Goal: Task Accomplishment & Management: Use online tool/utility

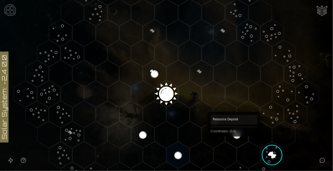
scroll to position [121, 0]
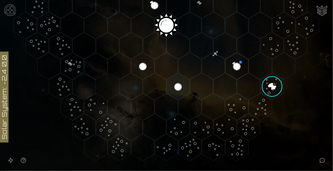
click at [275, 84] on image at bounding box center [272, 86] width 33 height 33
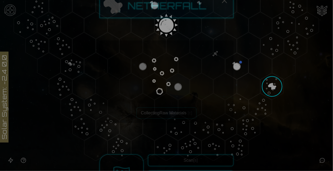
click at [275, 84] on div at bounding box center [166, 85] width 333 height 171
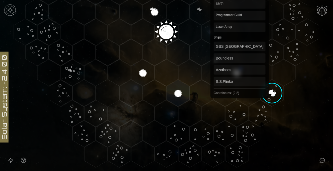
scroll to position [112, 0]
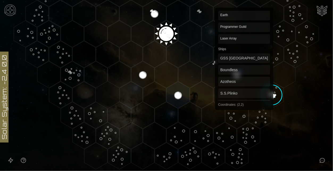
click at [244, 79] on polygon "Hex at coordinates 2,2, clickable" at bounding box center [236, 74] width 23 height 27
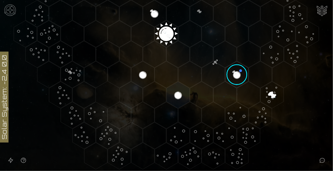
click at [244, 79] on image at bounding box center [237, 74] width 27 height 27
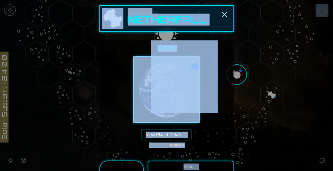
click at [194, 133] on div "Earth View Planet Details [p] Claimed by: Azotheos" at bounding box center [167, 96] width 126 height 103
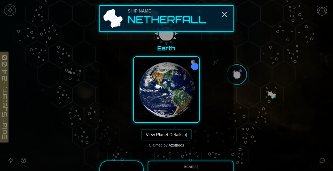
click at [183, 138] on button "View Planet Details [p]" at bounding box center [166, 134] width 50 height 11
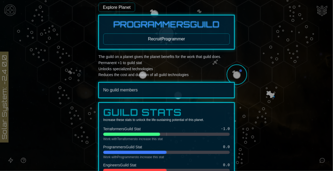
scroll to position [179, 0]
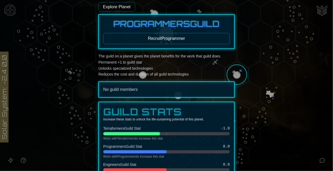
click at [140, 46] on div "Programmers Guild Recruit Programmer" at bounding box center [166, 31] width 136 height 35
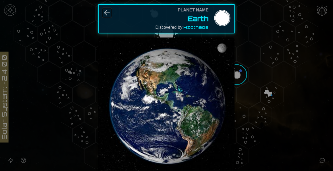
click at [109, 13] on icon "Back" at bounding box center [107, 12] width 5 height 5
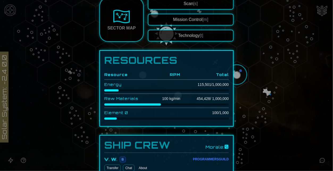
scroll to position [149, 0]
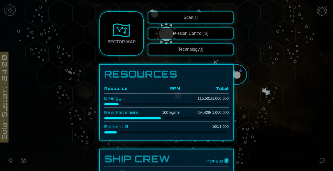
click at [192, 50] on button "Technology [t]" at bounding box center [191, 50] width 86 height 12
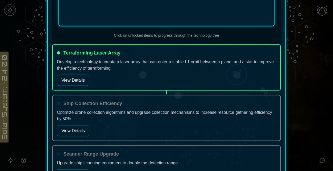
scroll to position [298, 0]
click at [76, 80] on button "View Details" at bounding box center [73, 79] width 32 height 11
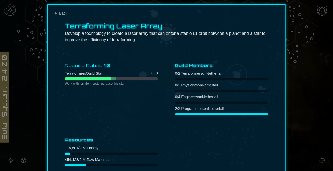
scroll to position [21, 0]
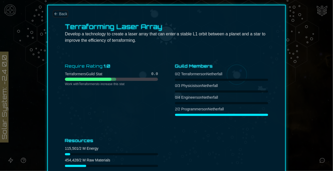
click at [64, 14] on span "Back" at bounding box center [63, 13] width 8 height 5
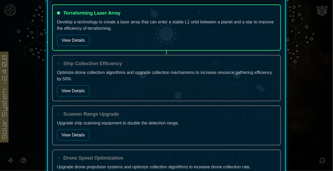
scroll to position [340, 0]
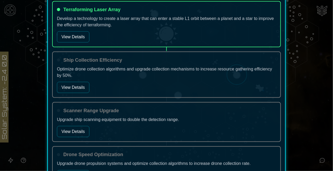
click at [77, 83] on button "View Details" at bounding box center [73, 87] width 32 height 11
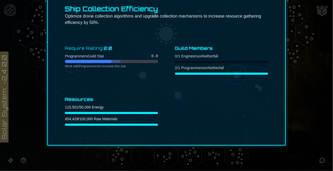
scroll to position [38, 0]
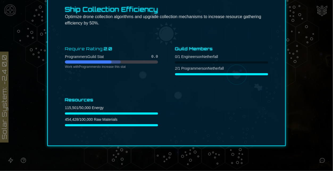
click at [313, 106] on div at bounding box center [166, 85] width 333 height 171
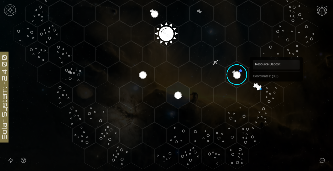
click at [278, 93] on polygon "Hex at coordinates 3,3, clickable" at bounding box center [272, 95] width 23 height 27
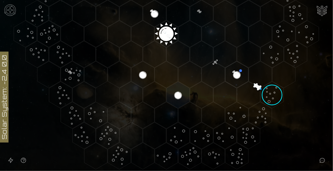
click at [278, 93] on image at bounding box center [272, 95] width 33 height 33
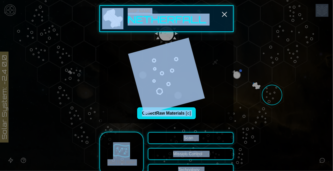
click at [170, 118] on button "Collect Raw Materials [c]" at bounding box center [166, 114] width 59 height 12
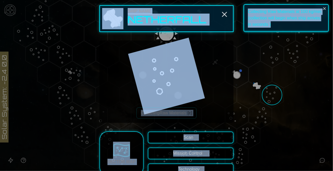
click at [208, 82] on div "Collecting Raw Materials [c]" at bounding box center [167, 82] width 126 height 74
